Goal: Information Seeking & Learning: Find specific fact

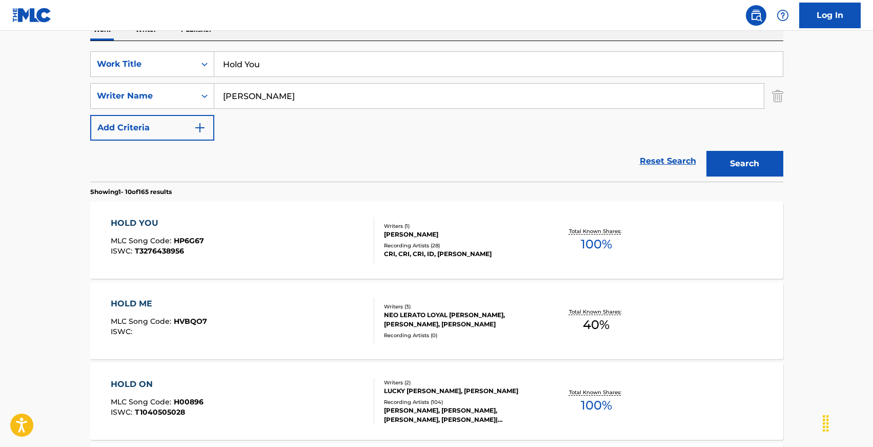
scroll to position [178, 0]
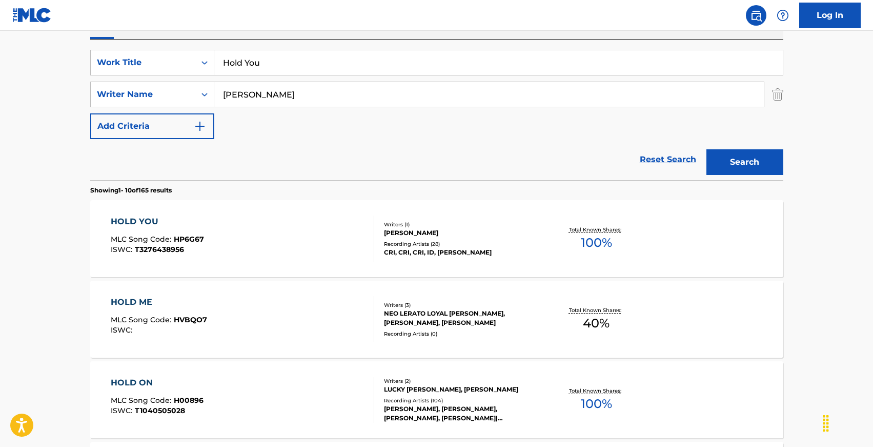
click at [696, 238] on div "HOLD YOU MLC Song Code : HP6G67 ISWC : T3276438956 Writers ( 1 ) [PERSON_NAME] …" at bounding box center [436, 238] width 693 height 77
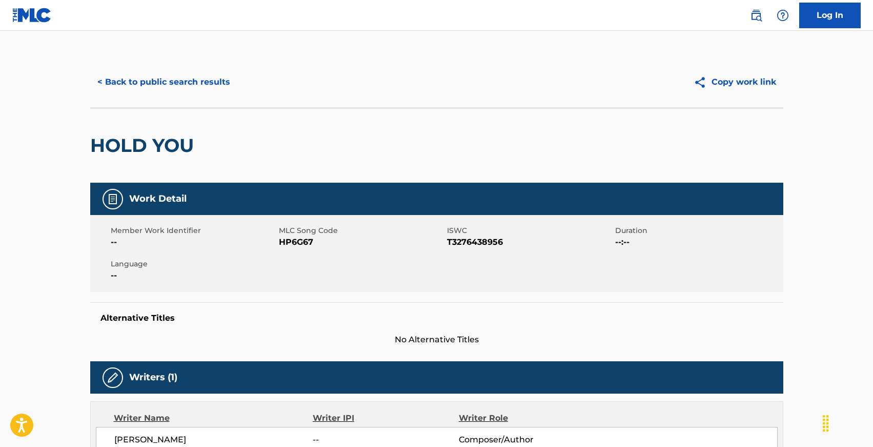
click at [217, 80] on button "< Back to public search results" at bounding box center [163, 82] width 147 height 26
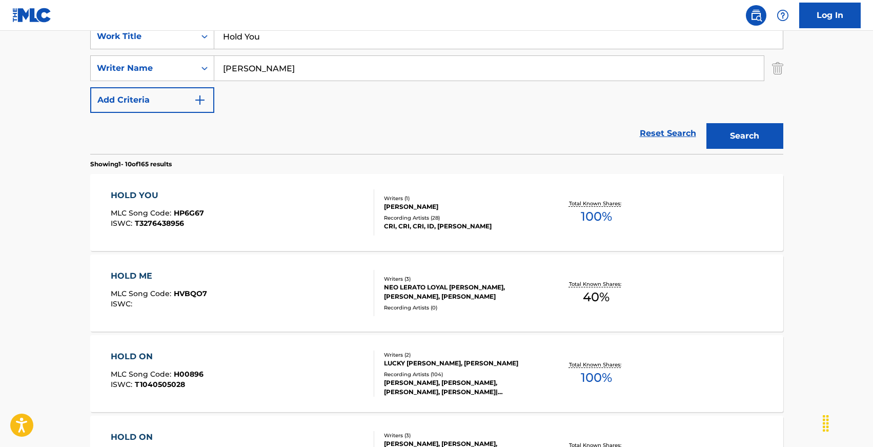
scroll to position [206, 0]
click at [289, 38] on input "Hold You" at bounding box center [498, 35] width 569 height 25
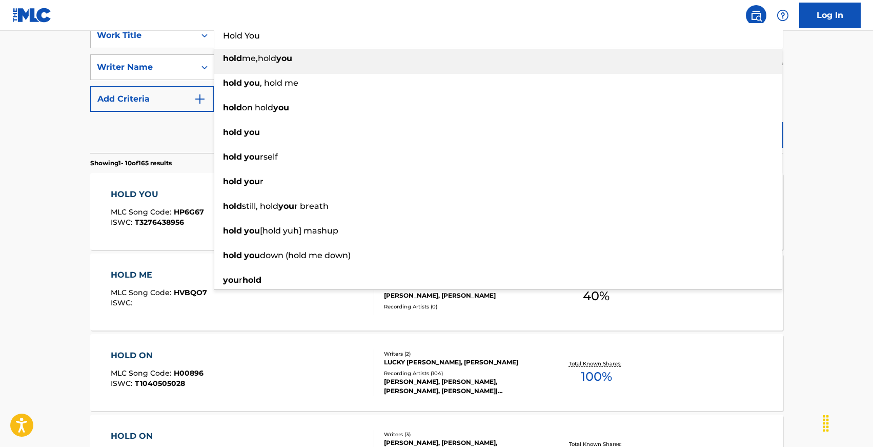
click at [289, 38] on input "Hold You" at bounding box center [498, 35] width 569 height 25
paste input "Aura"
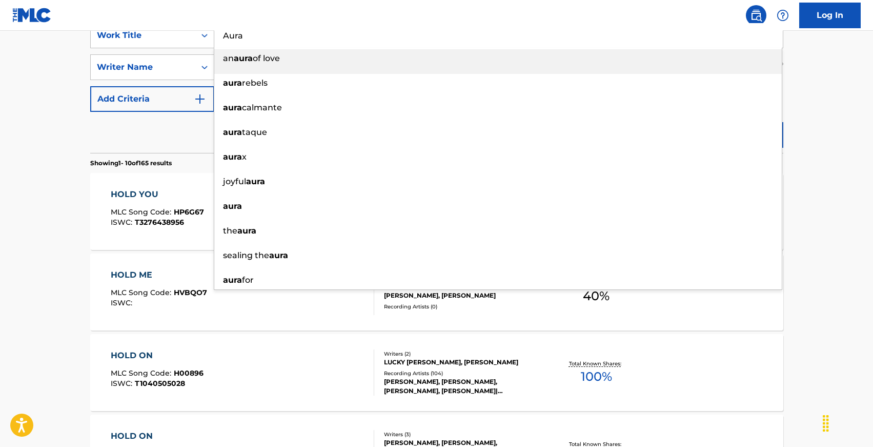
type input "Aura"
click at [105, 135] on div "Reset Search Search" at bounding box center [436, 132] width 693 height 41
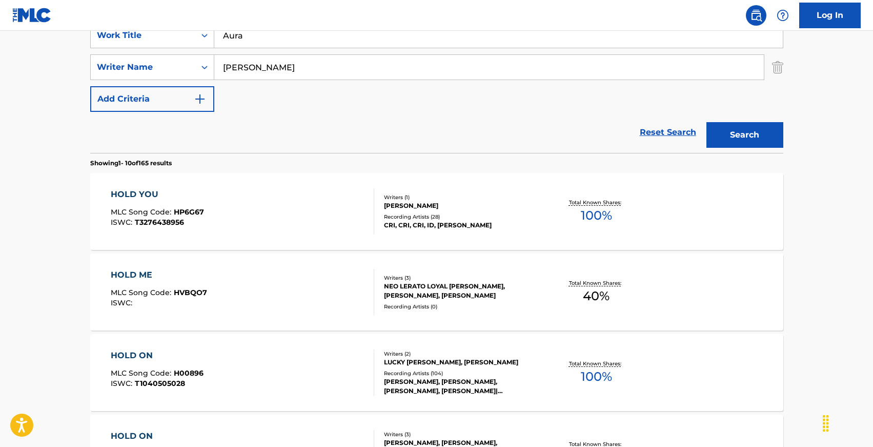
click at [291, 68] on input "[PERSON_NAME]" at bounding box center [489, 67] width 550 height 25
type input "pryst"
click at [707, 122] on button "Search" at bounding box center [745, 135] width 77 height 26
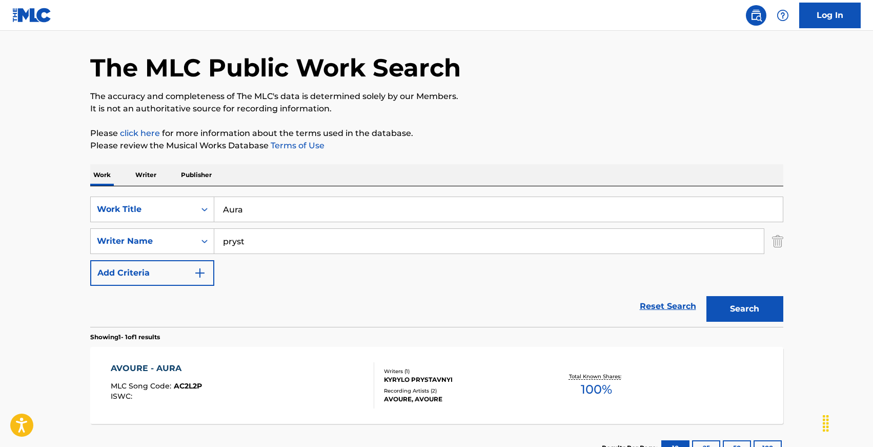
scroll to position [111, 0]
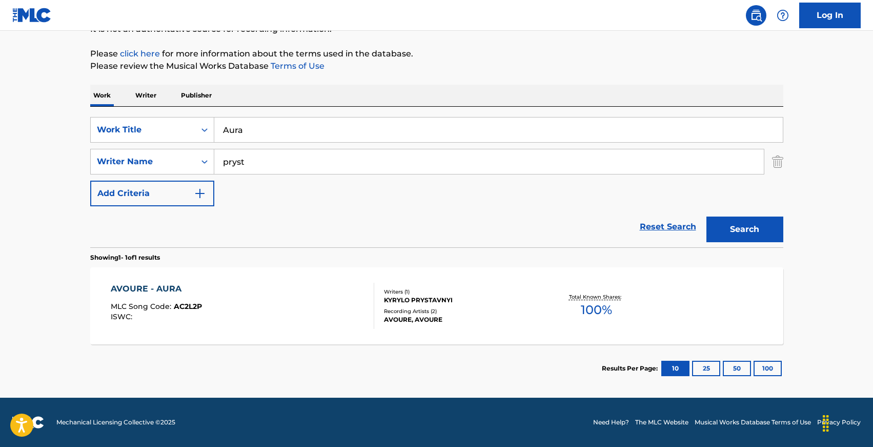
click at [246, 299] on div "AVOURE - AURA MLC Song Code : AC2L2P ISWC :" at bounding box center [243, 306] width 264 height 46
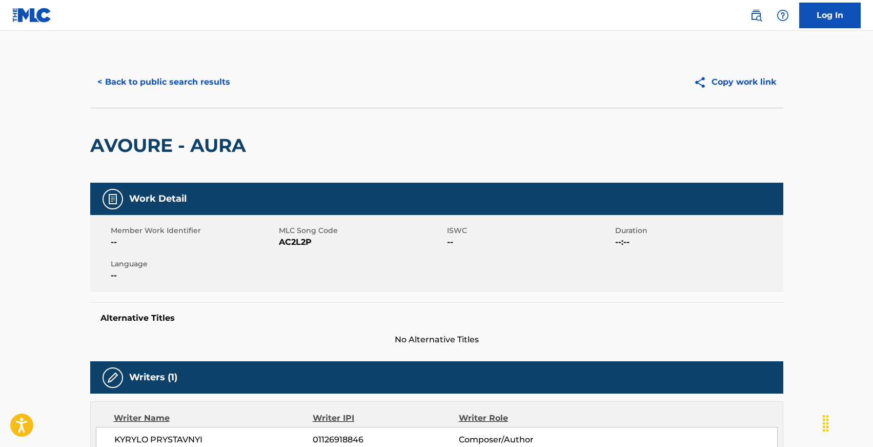
click at [171, 79] on button "< Back to public search results" at bounding box center [163, 82] width 147 height 26
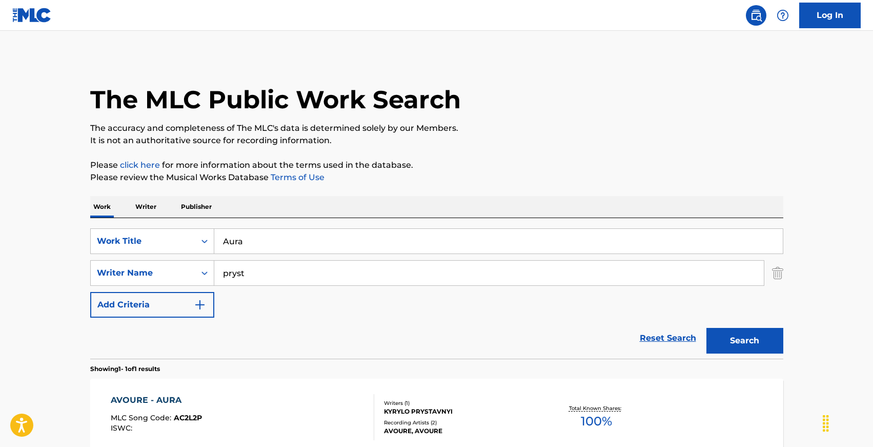
scroll to position [53, 0]
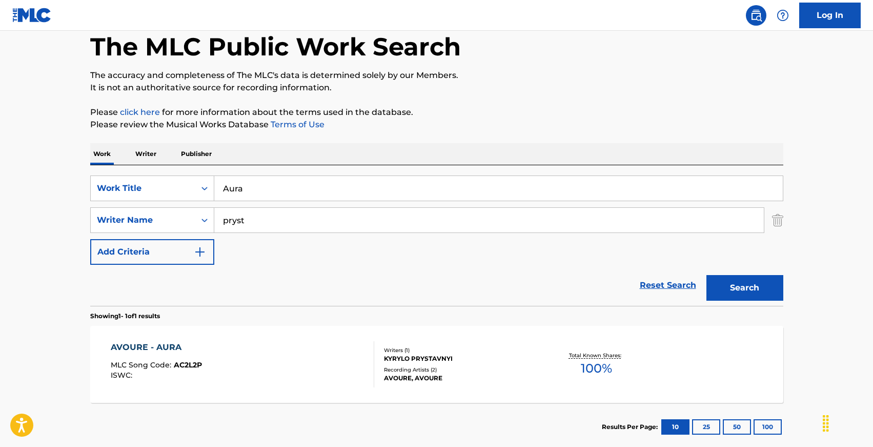
click at [288, 196] on input "Aura" at bounding box center [498, 188] width 569 height 25
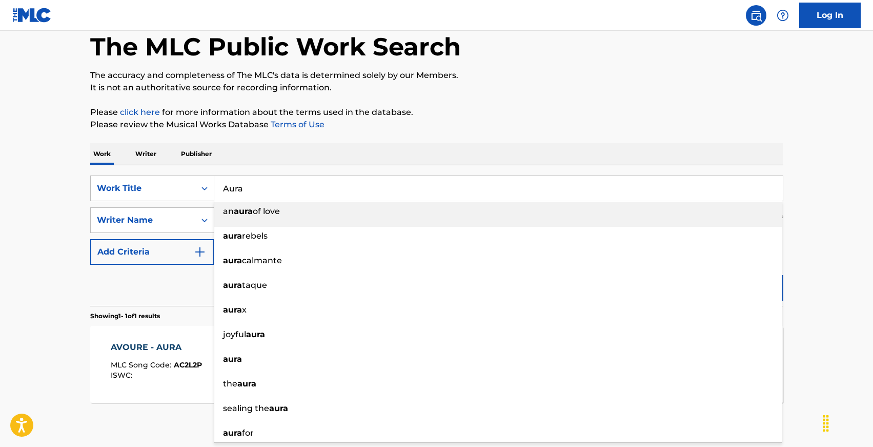
click at [288, 196] on input "Aura" at bounding box center [498, 188] width 569 height 25
paste input "Come Together"
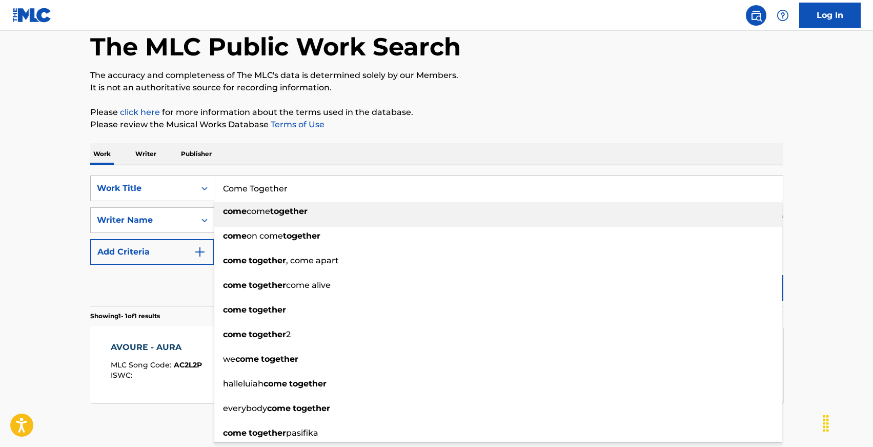
type input "Come Together"
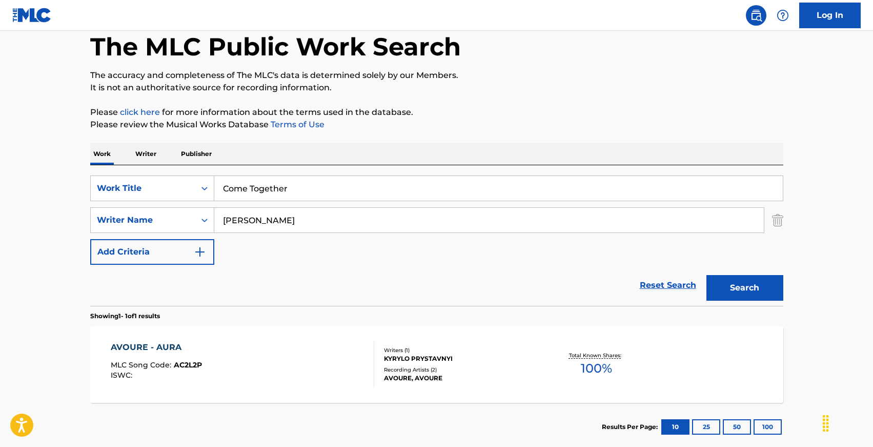
type input "[PERSON_NAME]"
click at [707, 275] on button "Search" at bounding box center [745, 288] width 77 height 26
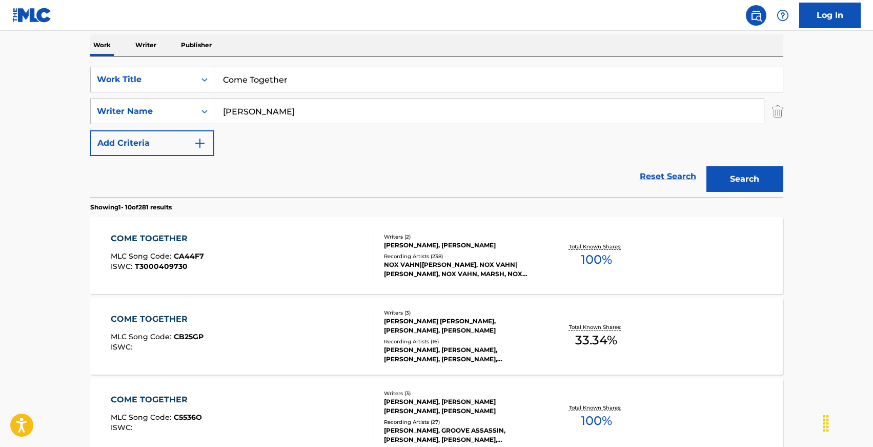
scroll to position [249, 0]
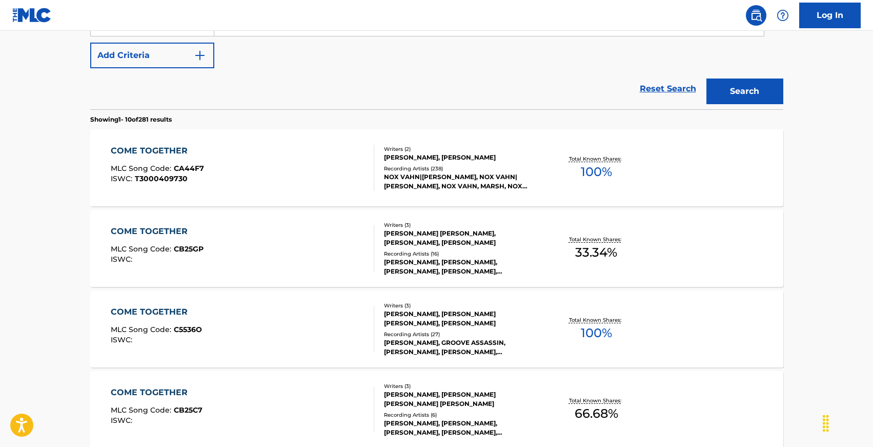
click at [283, 166] on div "COME TOGETHER MLC Song Code : CA44F7 ISWC : T3000409730" at bounding box center [243, 168] width 264 height 46
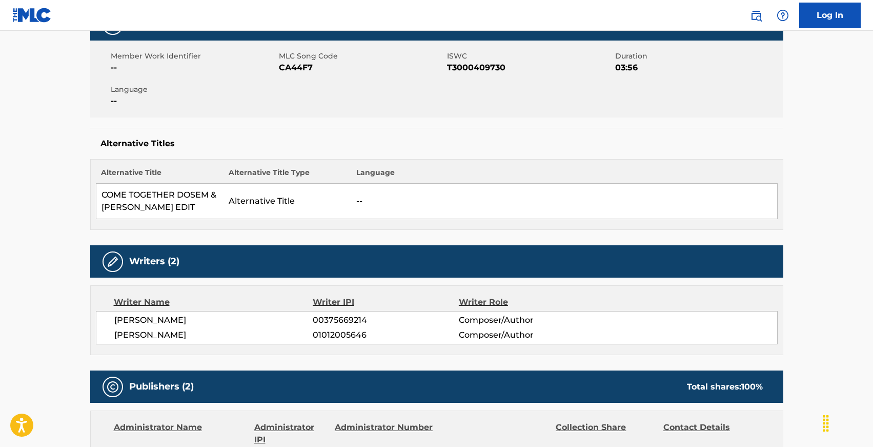
scroll to position [124, 0]
